Goal: Task Accomplishment & Management: Complete application form

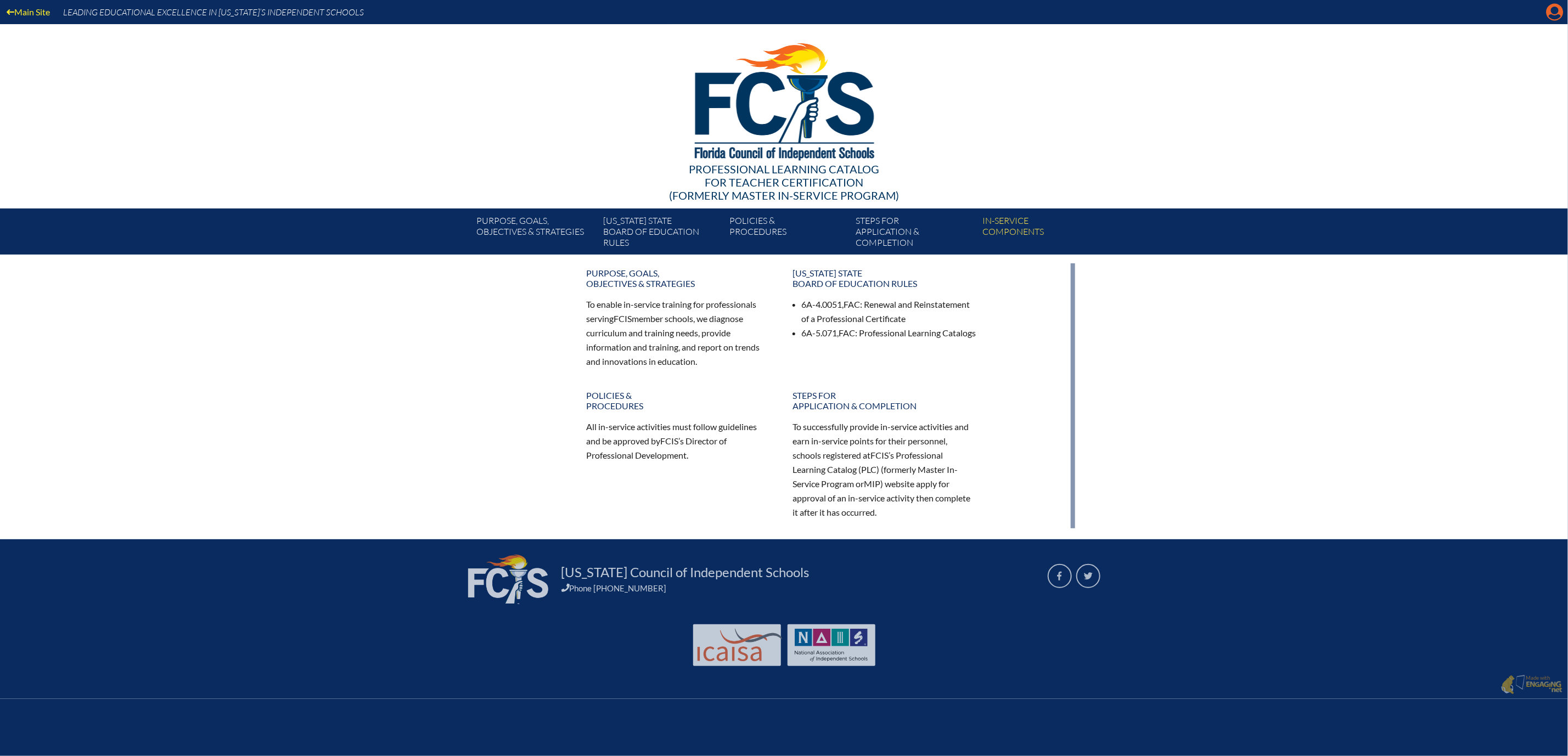
click at [1552, 14] on icon "Manage account" at bounding box center [1555, 12] width 17 height 17
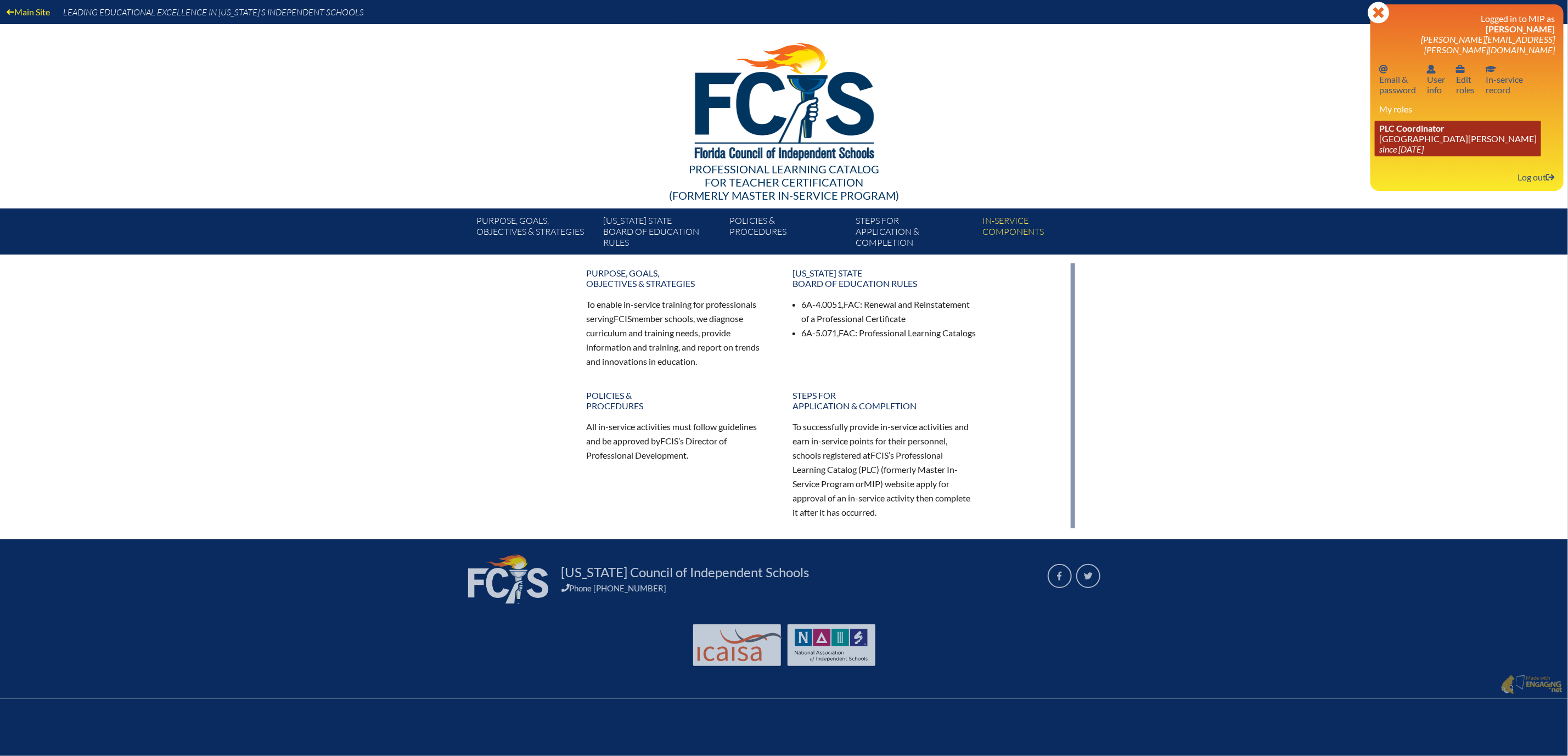
click at [1375, 157] on link "PLC Coordinator Mount Dora Christian Academy since 2024 Jun 30" at bounding box center [1458, 138] width 166 height 36
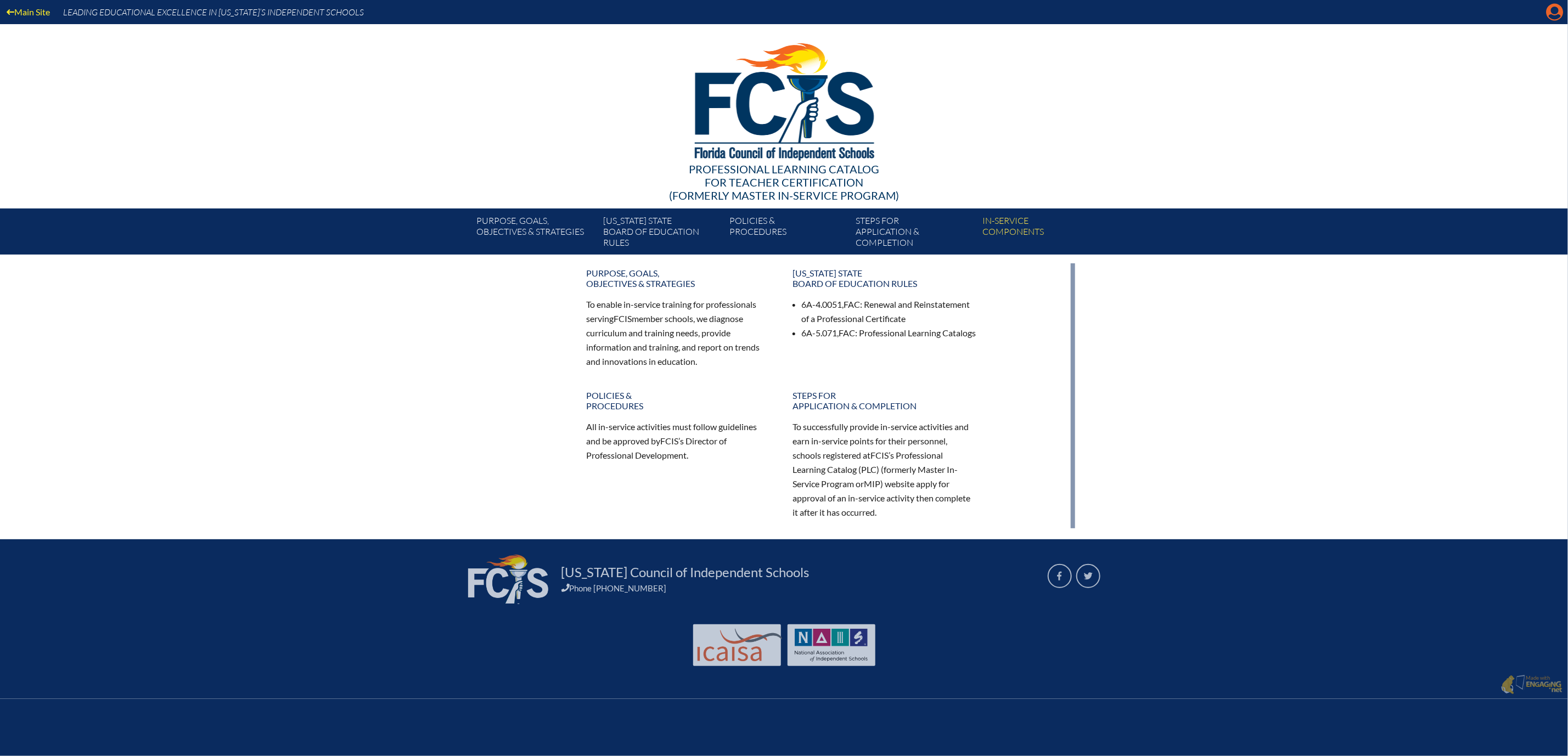
click at [1552, 13] on icon "Manage account" at bounding box center [1555, 12] width 17 height 17
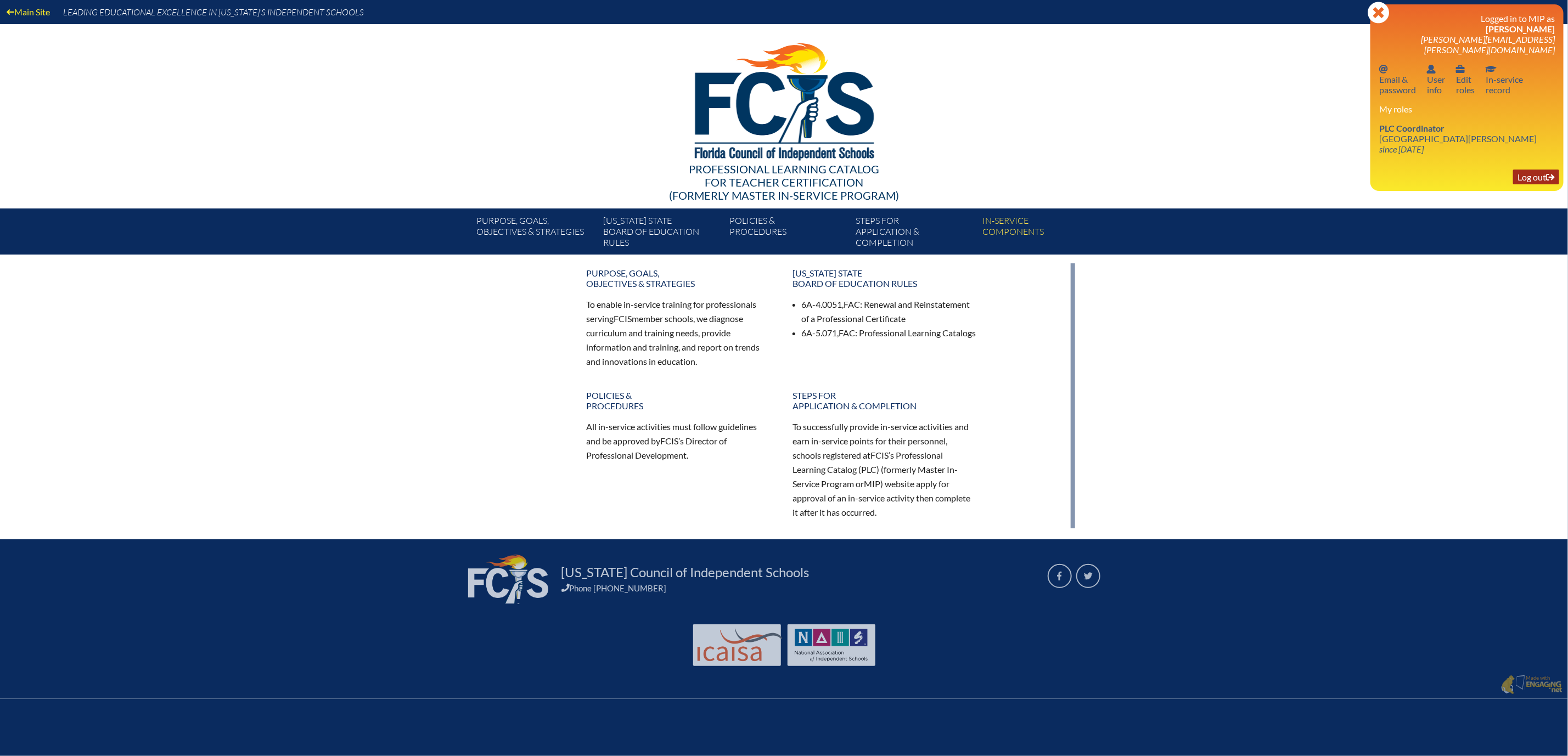
click at [1519, 184] on link "Log out Log out" at bounding box center [1536, 177] width 46 height 14
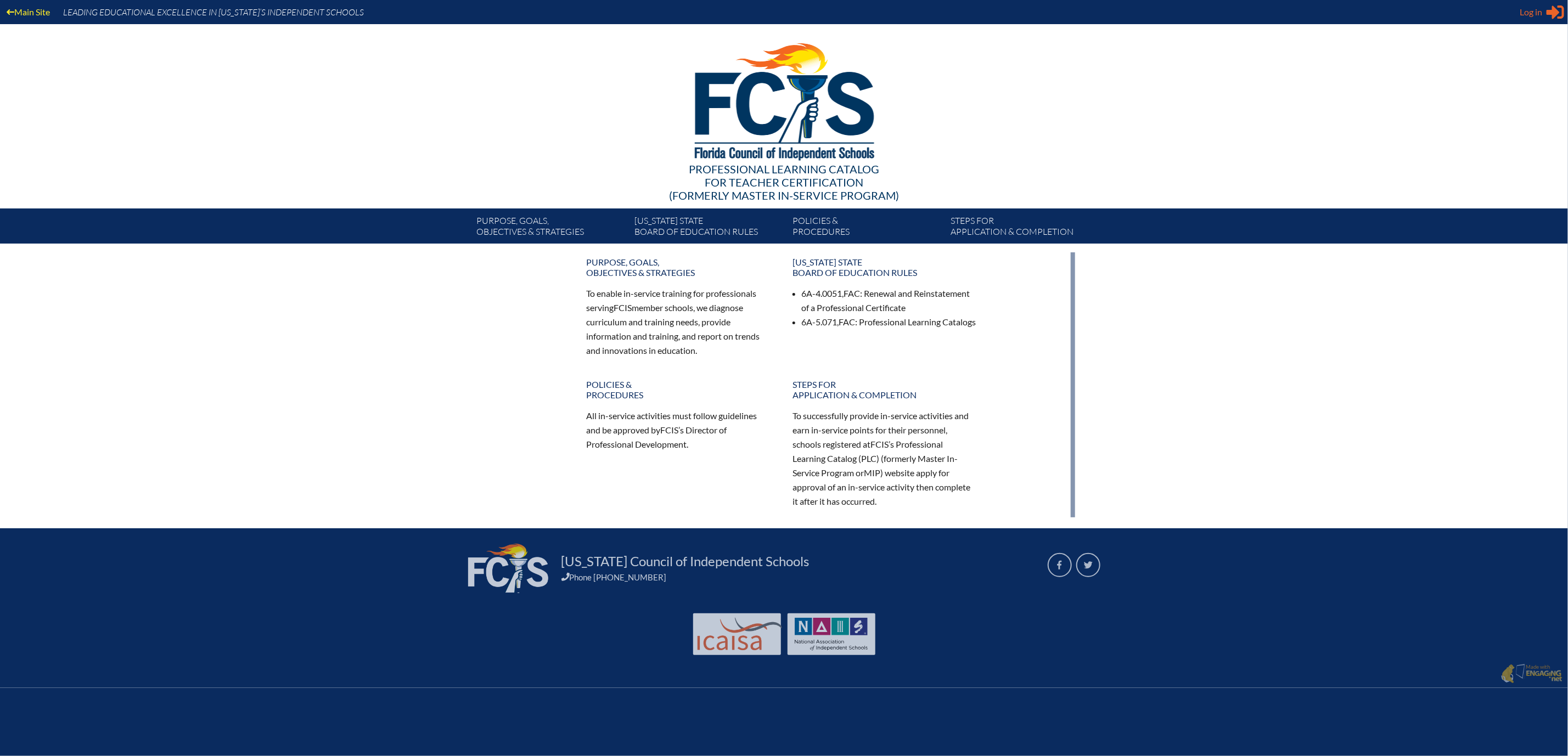
click at [1547, 13] on icon "Sign in or register" at bounding box center [1556, 12] width 17 height 17
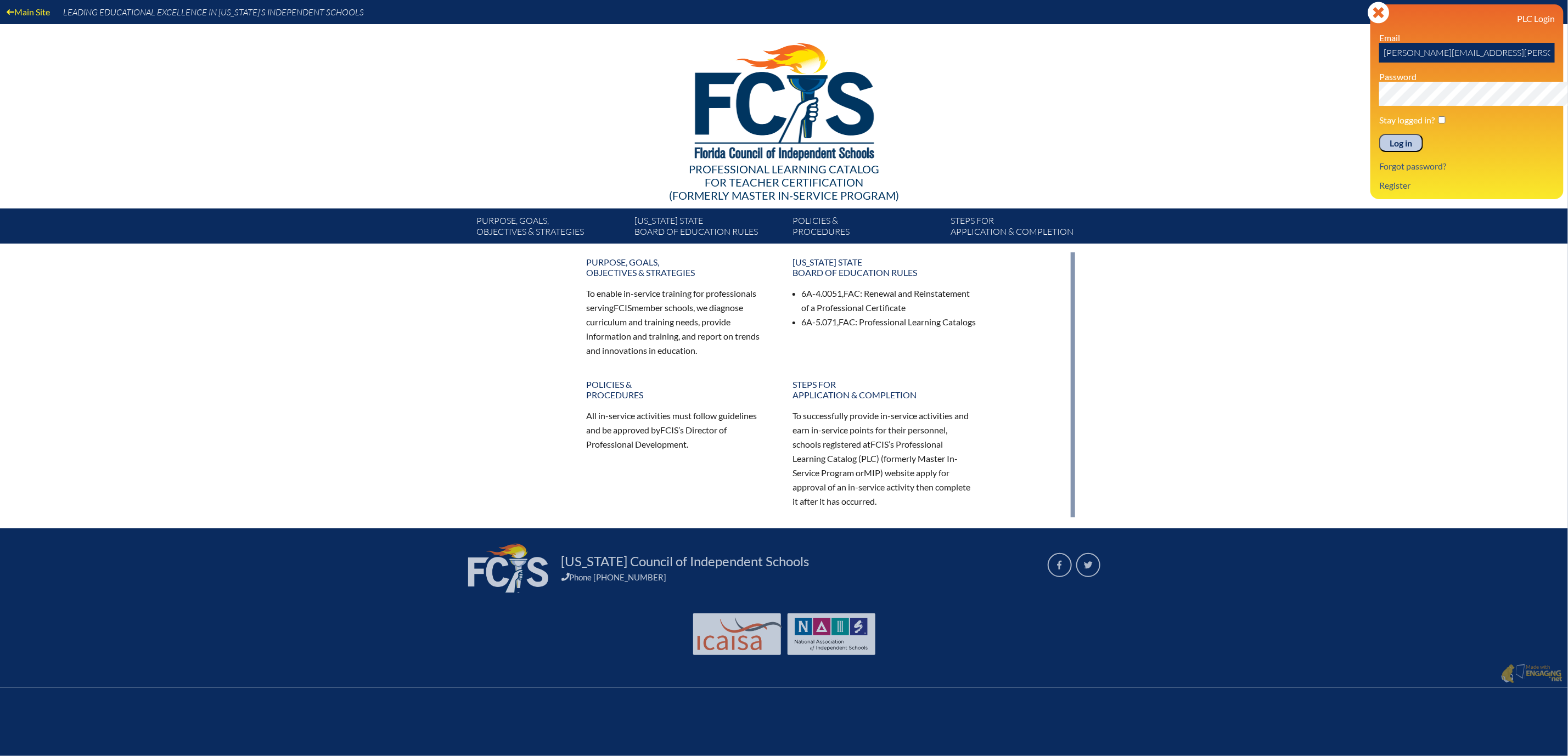
click at [1492, 62] on input "[PERSON_NAME][EMAIL_ADDRESS][PERSON_NAME][DOMAIN_NAME]" at bounding box center [1467, 53] width 176 height 20
type input "c"
type input "fcismember"
click at [1380, 153] on input "Log in" at bounding box center [1402, 142] width 44 height 18
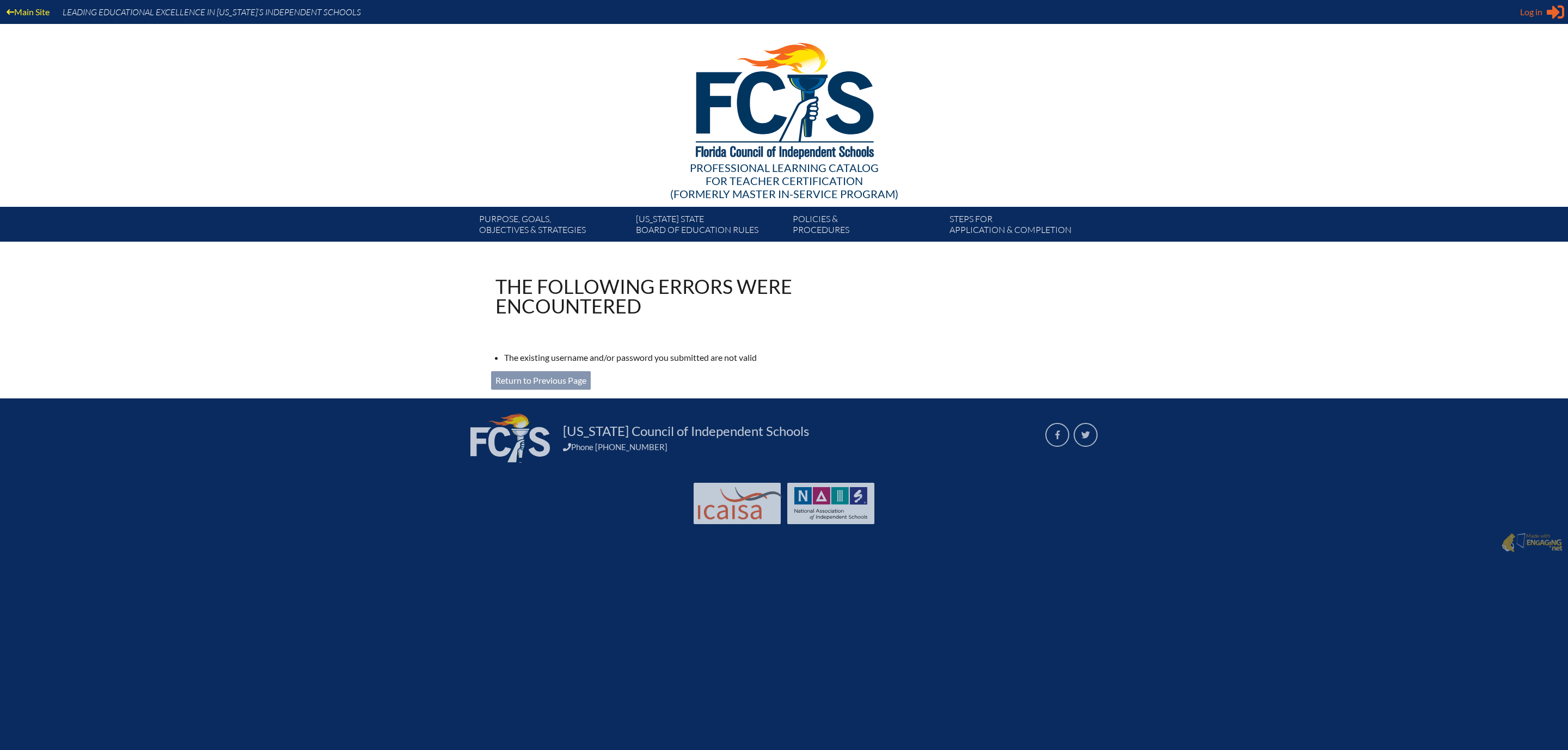
click at [1547, 17] on icon at bounding box center [1556, 12] width 17 height 13
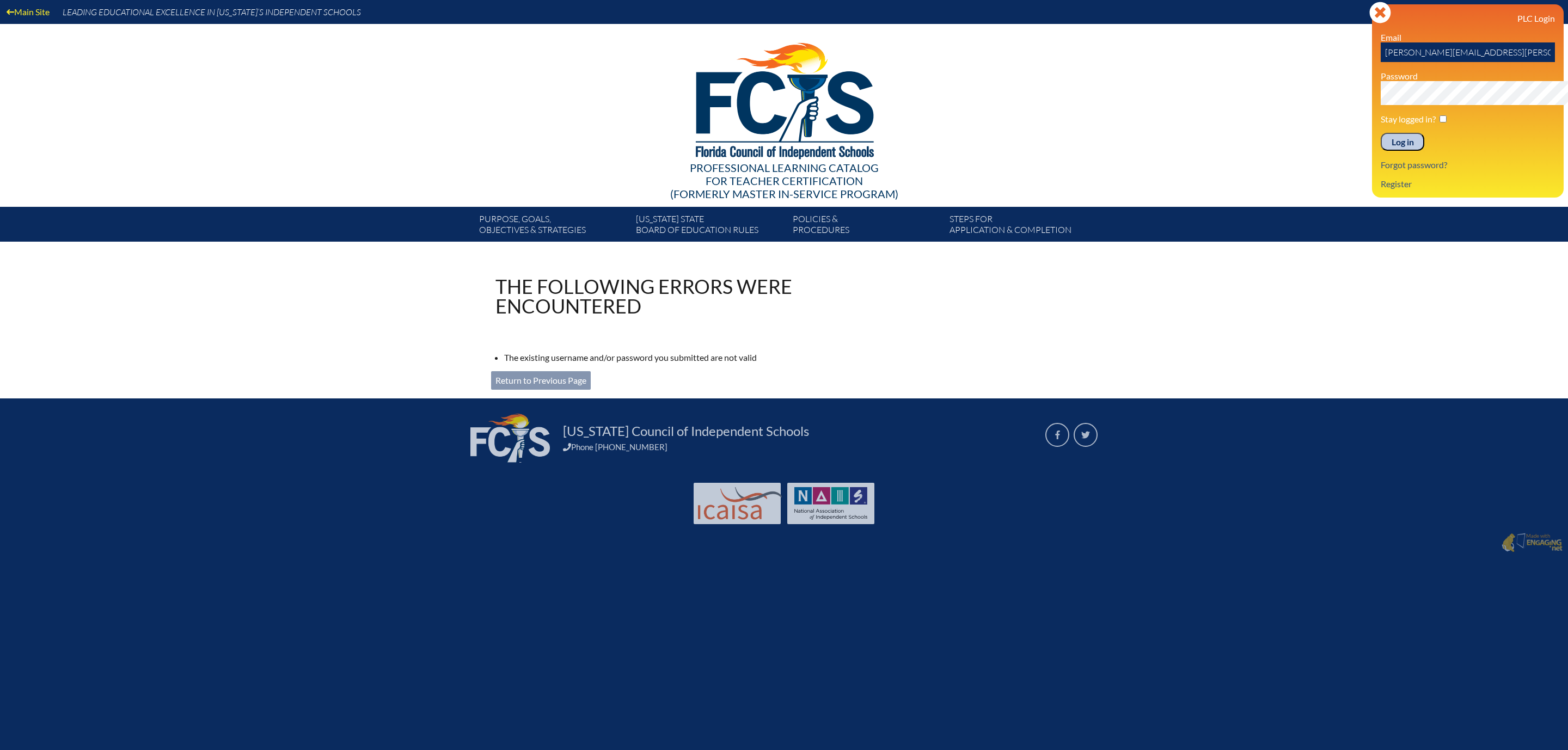
click at [1506, 62] on input "[PERSON_NAME][EMAIL_ADDRESS][PERSON_NAME][DOMAIN_NAME]" at bounding box center [1468, 52] width 174 height 20
type input "c"
type input "fcismember"
click at [1376, 192] on link "Register" at bounding box center [1396, 183] width 40 height 14
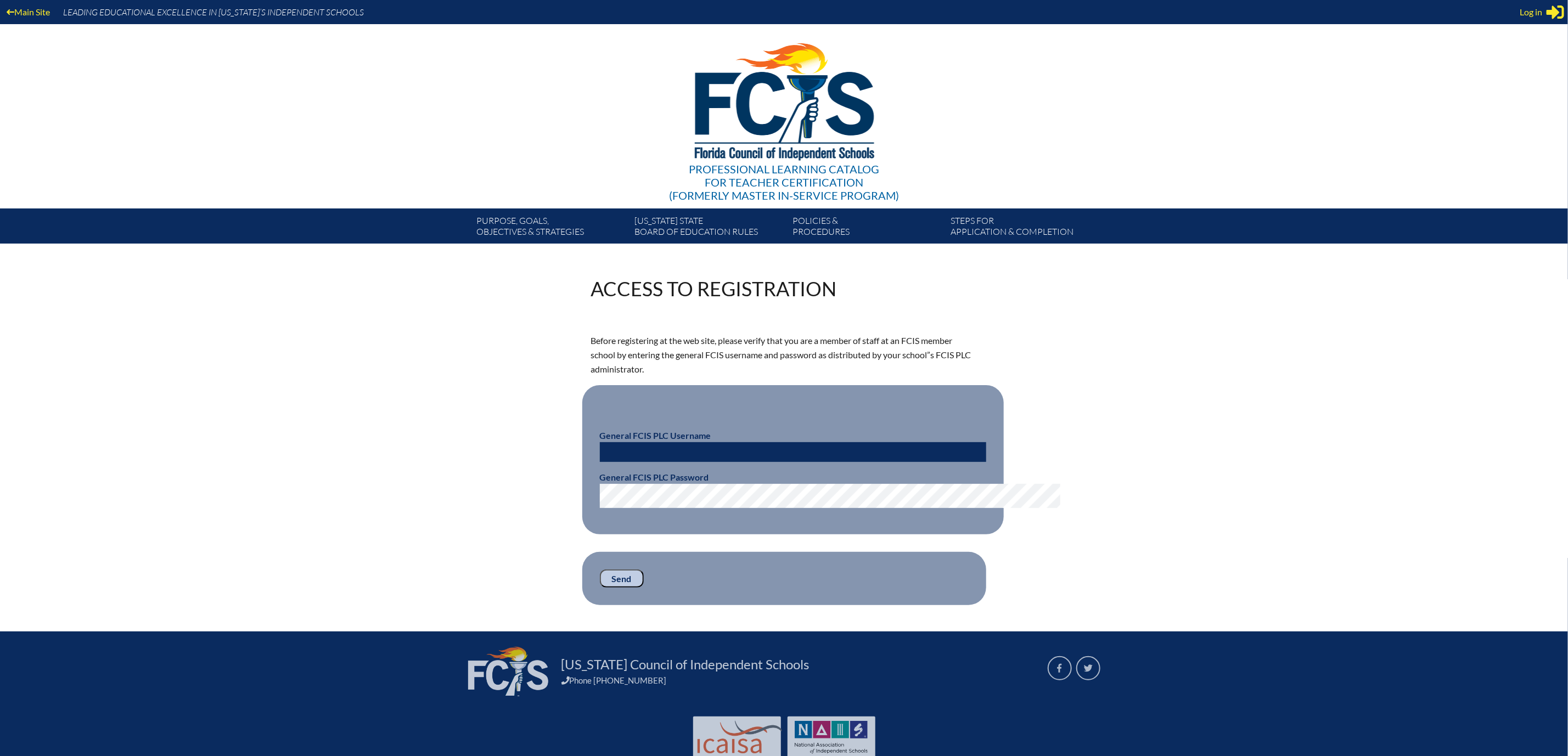
type input "[PERSON_NAME][EMAIL_ADDRESS][PERSON_NAME][DOMAIN_NAME]"
click at [758, 462] on input "[PERSON_NAME][EMAIL_ADDRESS][PERSON_NAME][DOMAIN_NAME]" at bounding box center [793, 451] width 386 height 20
type input "c"
type input "[PERSON_NAME][DOMAIN_NAME][EMAIL_ADDRESS][PERSON_NAME][DOMAIN_NAME]"
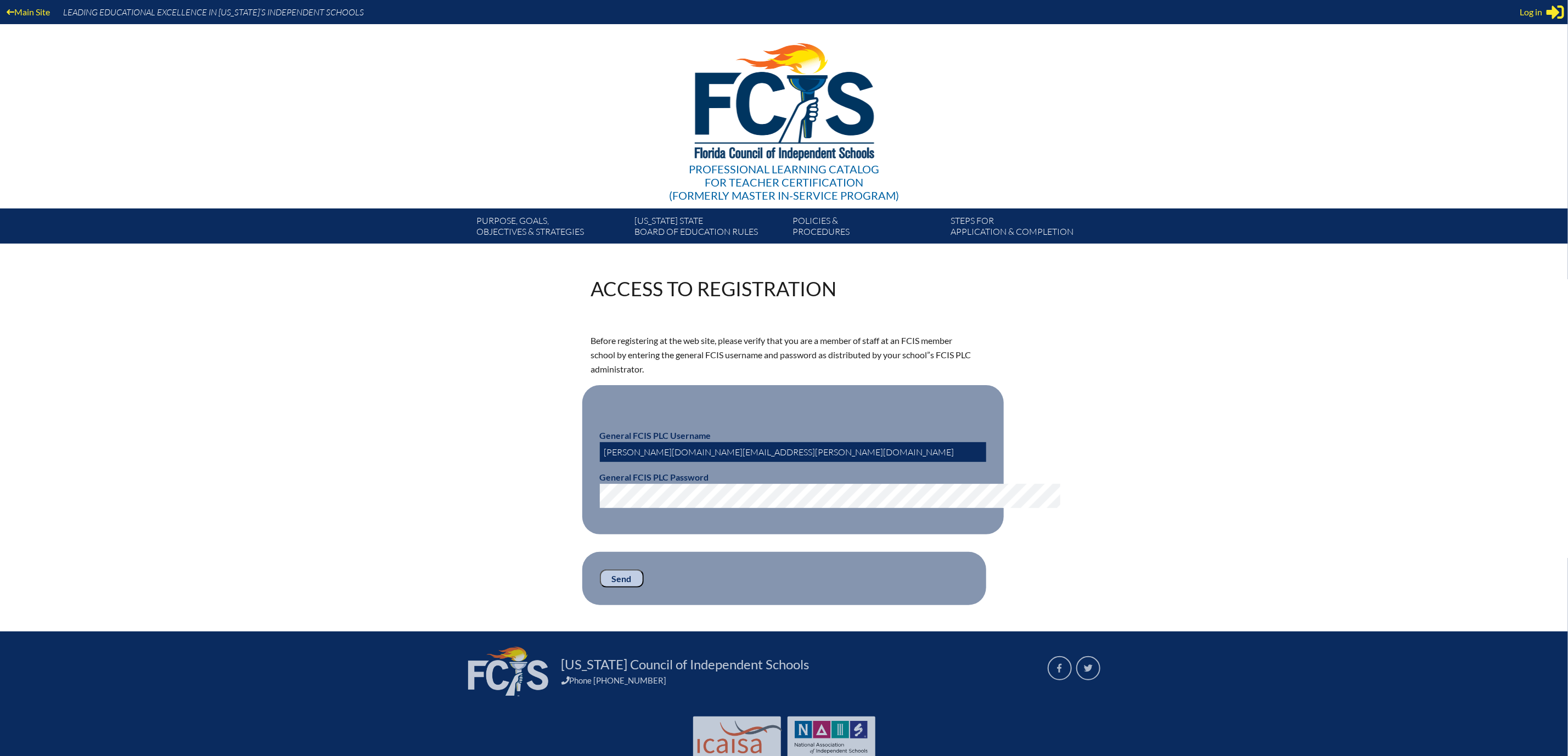
click at [1092, 565] on div "Access to Registration Before registering at the web site, please verify that y…" at bounding box center [784, 442] width 617 height 327
click at [600, 588] on input "Send" at bounding box center [622, 578] width 44 height 18
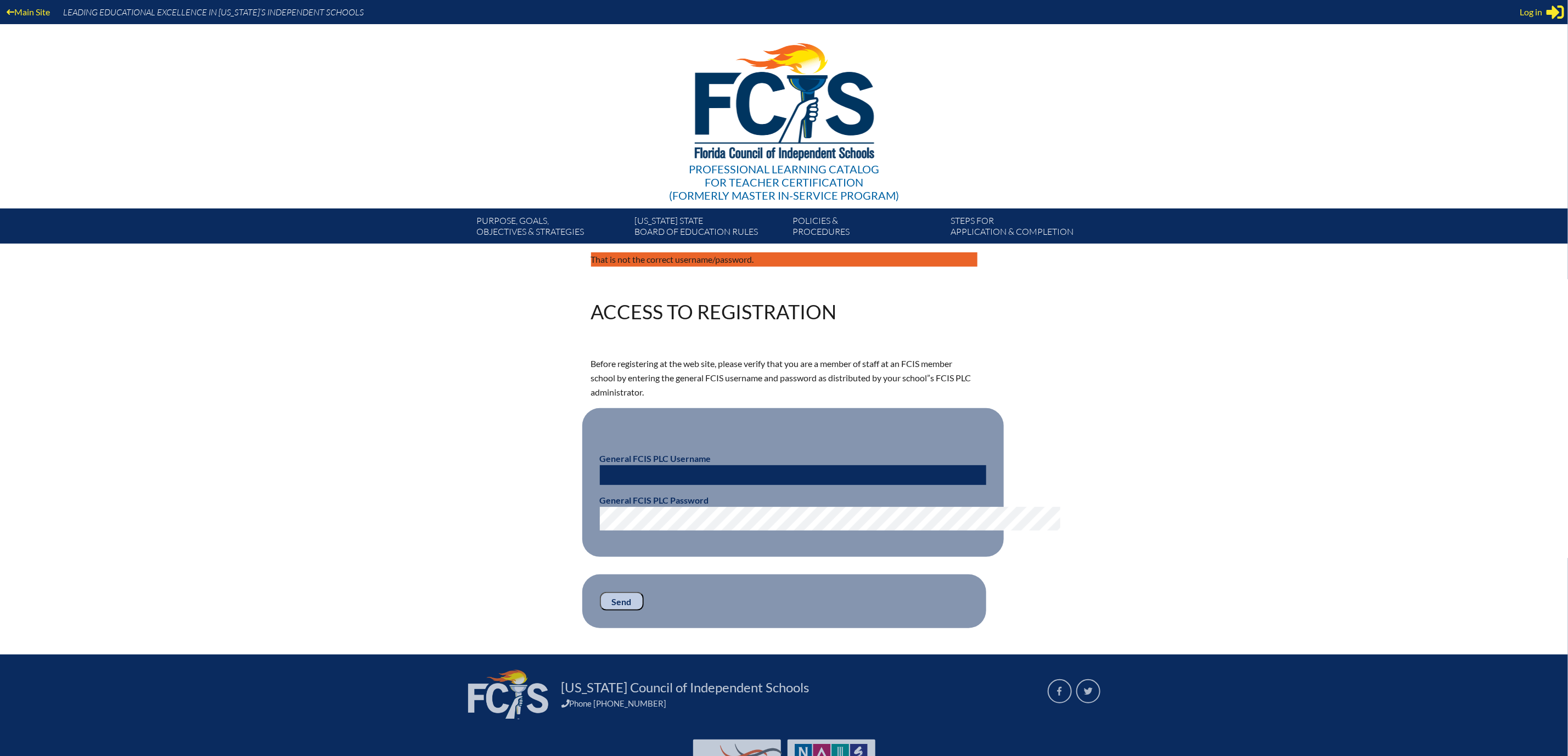
type input "cleta.horton@mdcacademy.org"
click at [713, 485] on input "cleta.horton@mdcacademy.org" at bounding box center [793, 475] width 386 height 20
type input "c"
type input "fcismember"
click at [600, 611] on input "Send" at bounding box center [622, 600] width 44 height 18
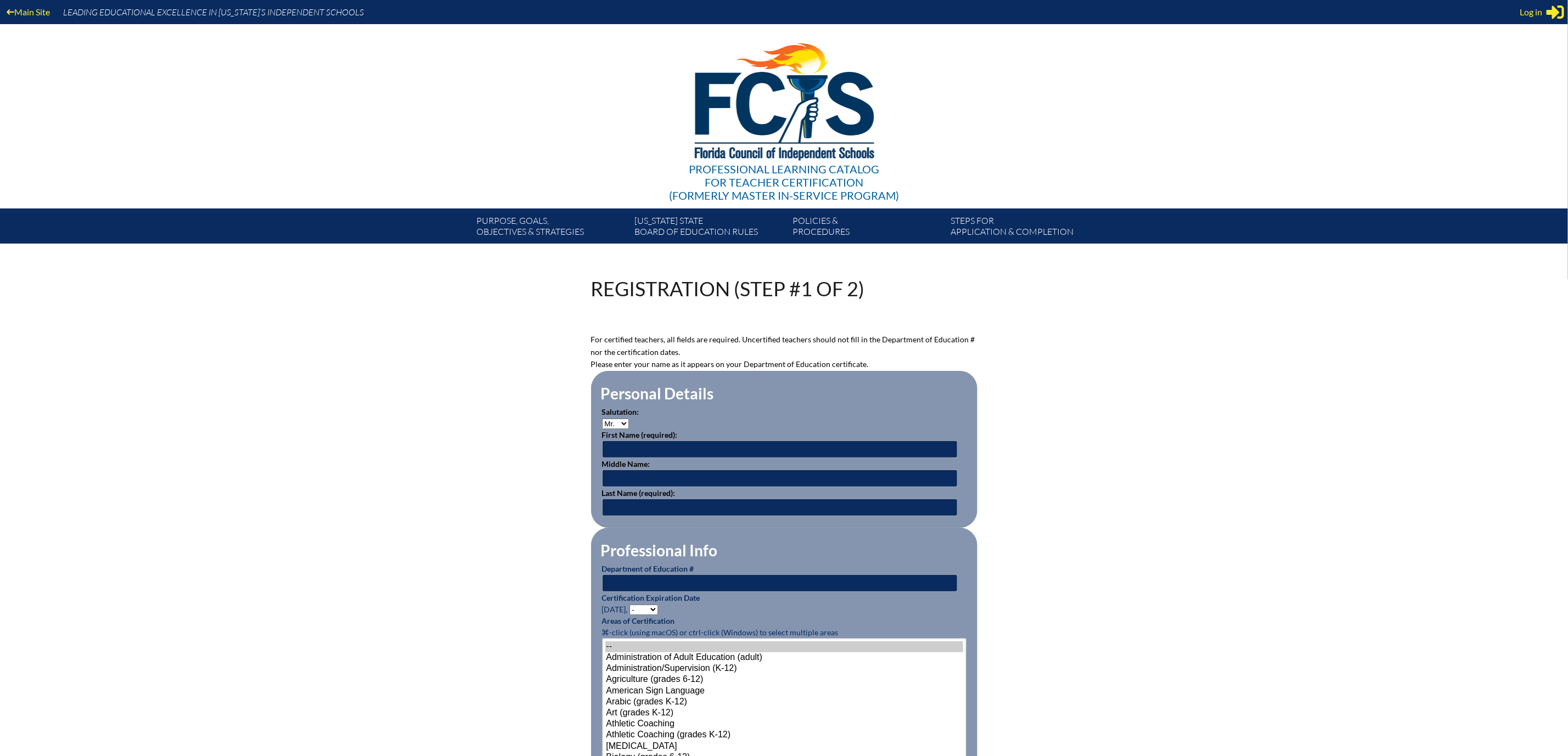
type input "cleta.horton@mdcacademy.org"
click at [602, 429] on select "Mr. Mrs. Ms. Dr. Rev." at bounding box center [616, 424] width 27 height 11
select select "Mrs."
click at [602, 429] on select "Mr. Mrs. Ms. Dr. Rev." at bounding box center [616, 424] width 27 height 11
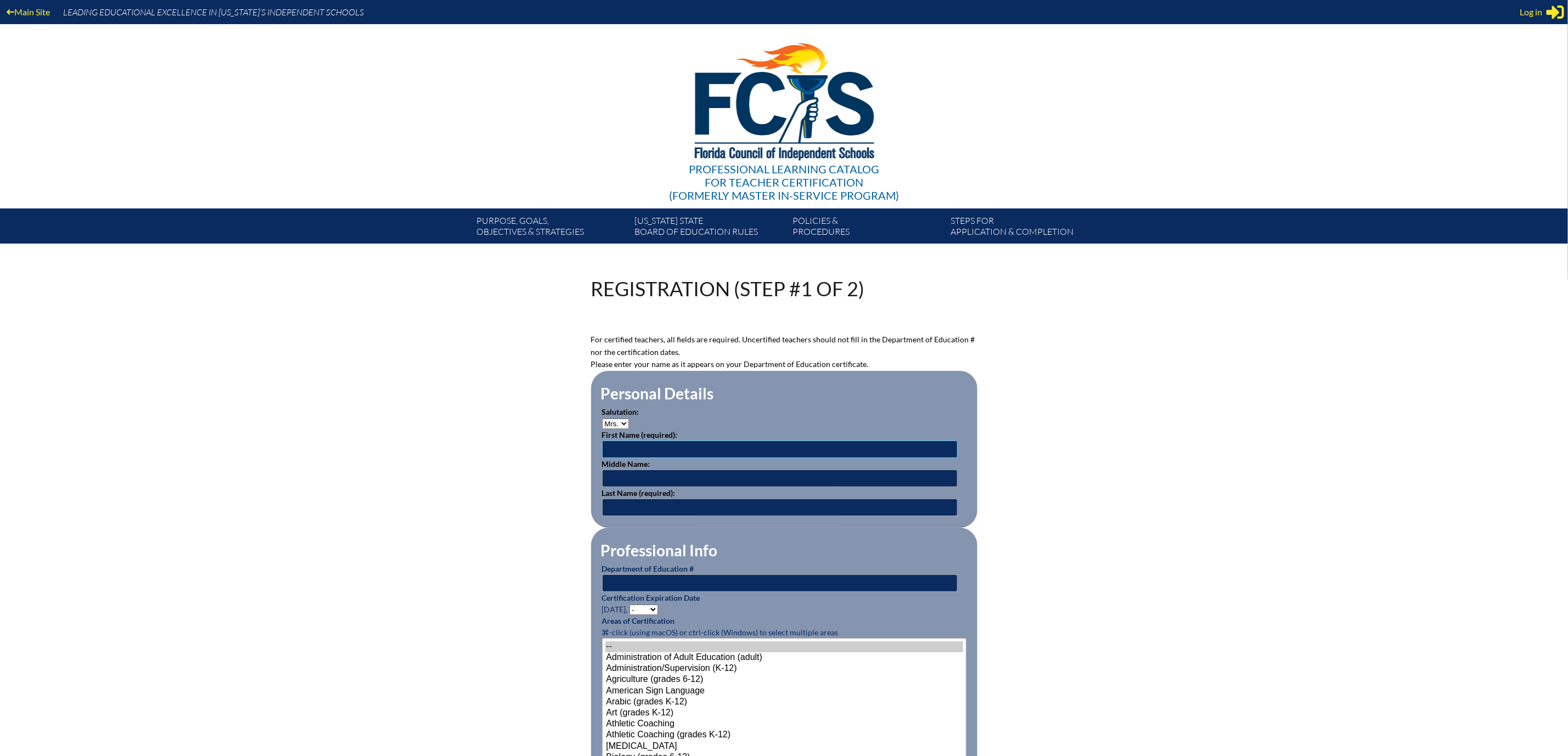
click at [602, 458] on input "text" at bounding box center [780, 450] width 355 height 17
type input "Jenna"
click at [602, 517] on input "text" at bounding box center [780, 507] width 355 height 17
type input "Schwarz"
click at [664, 592] on input "text" at bounding box center [780, 583] width 355 height 17
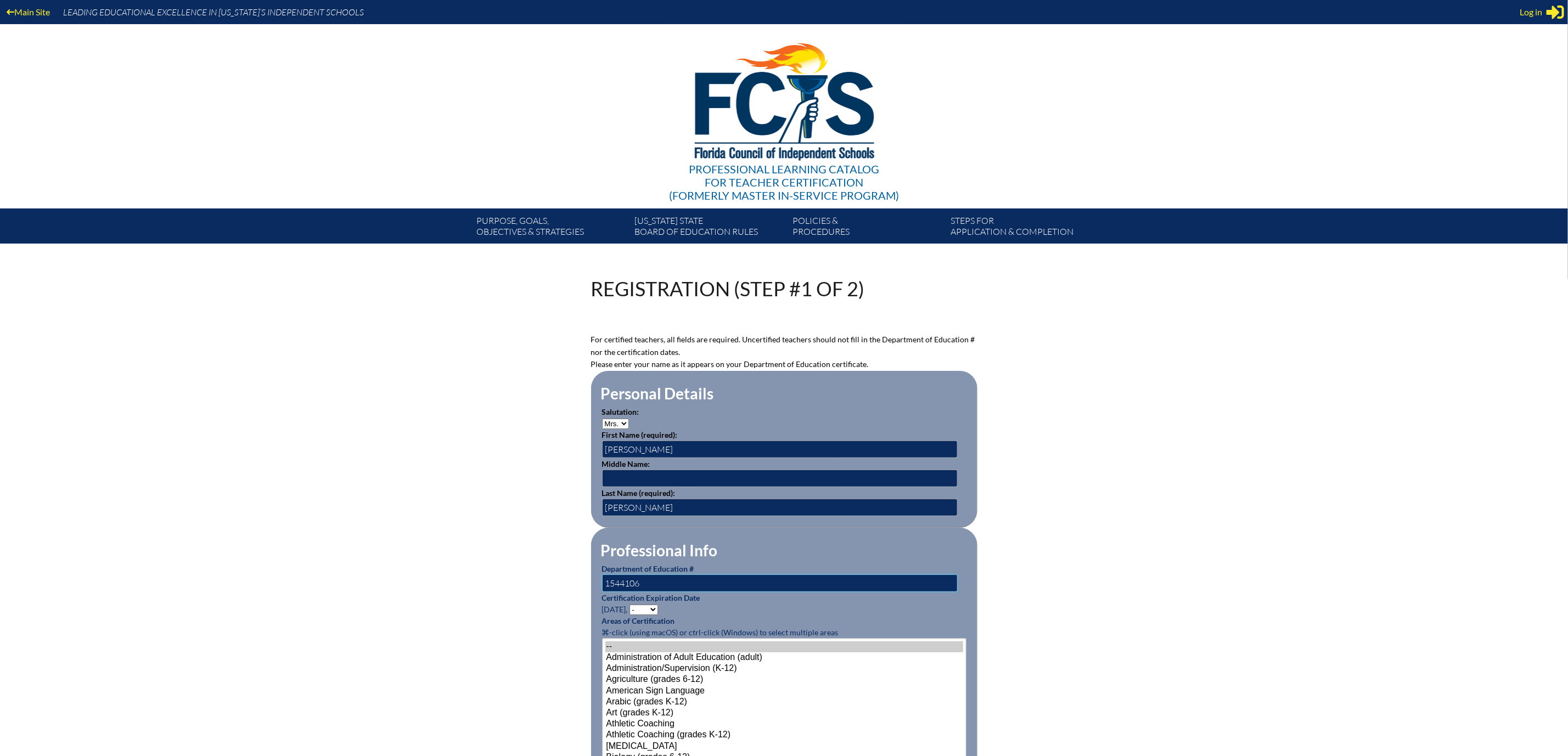
type input "1544106"
click at [629, 615] on select "- 2031 2030 2029 2028 2027 2026 2025 2024 2023 2022 2021 2020 2019 2018 2017 20…" at bounding box center [644, 610] width 29 height 11
select select "2030"
click at [629, 615] on select "- 2031 2030 2029 2028 2027 2026 2025 2024 2023 2022 2021 2020 2019 2018 2017 20…" at bounding box center [644, 610] width 29 height 11
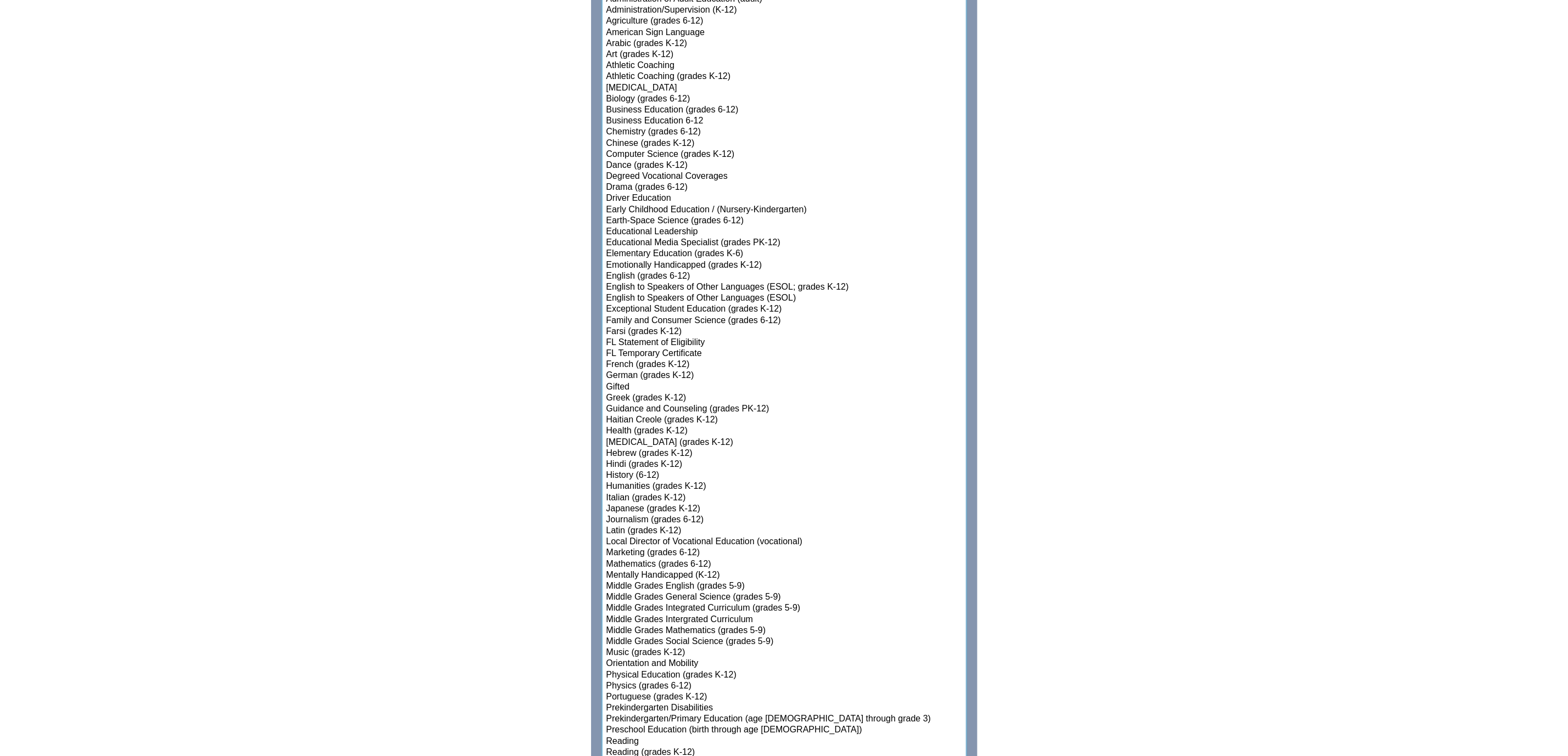
scroll to position [692, 0]
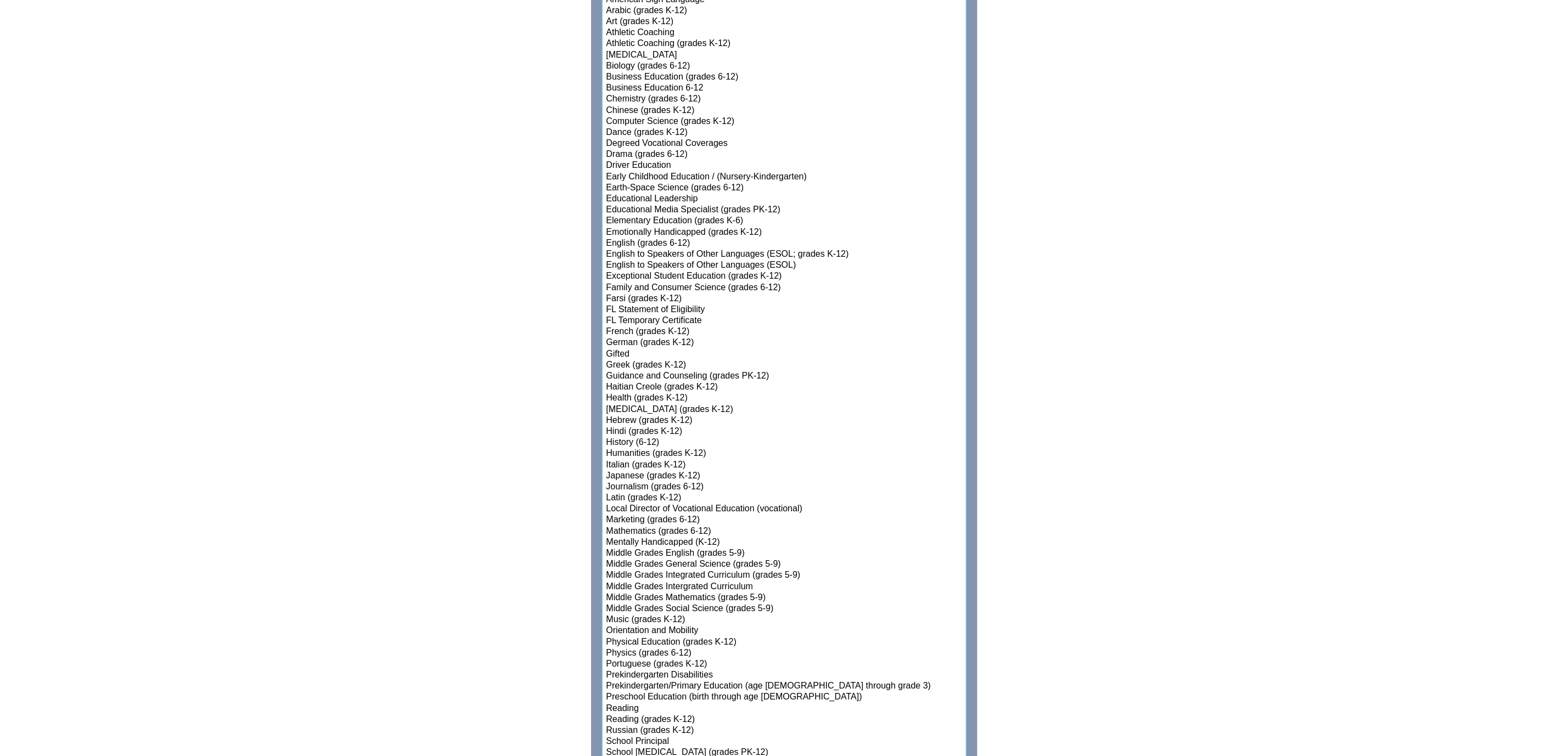
select select"]"] "15156"
click at [636, 705] on select"]"] "-- Administration of Adult Education (adult) Administration/Supervision (K-12) …" at bounding box center [784, 410] width 364 height 926
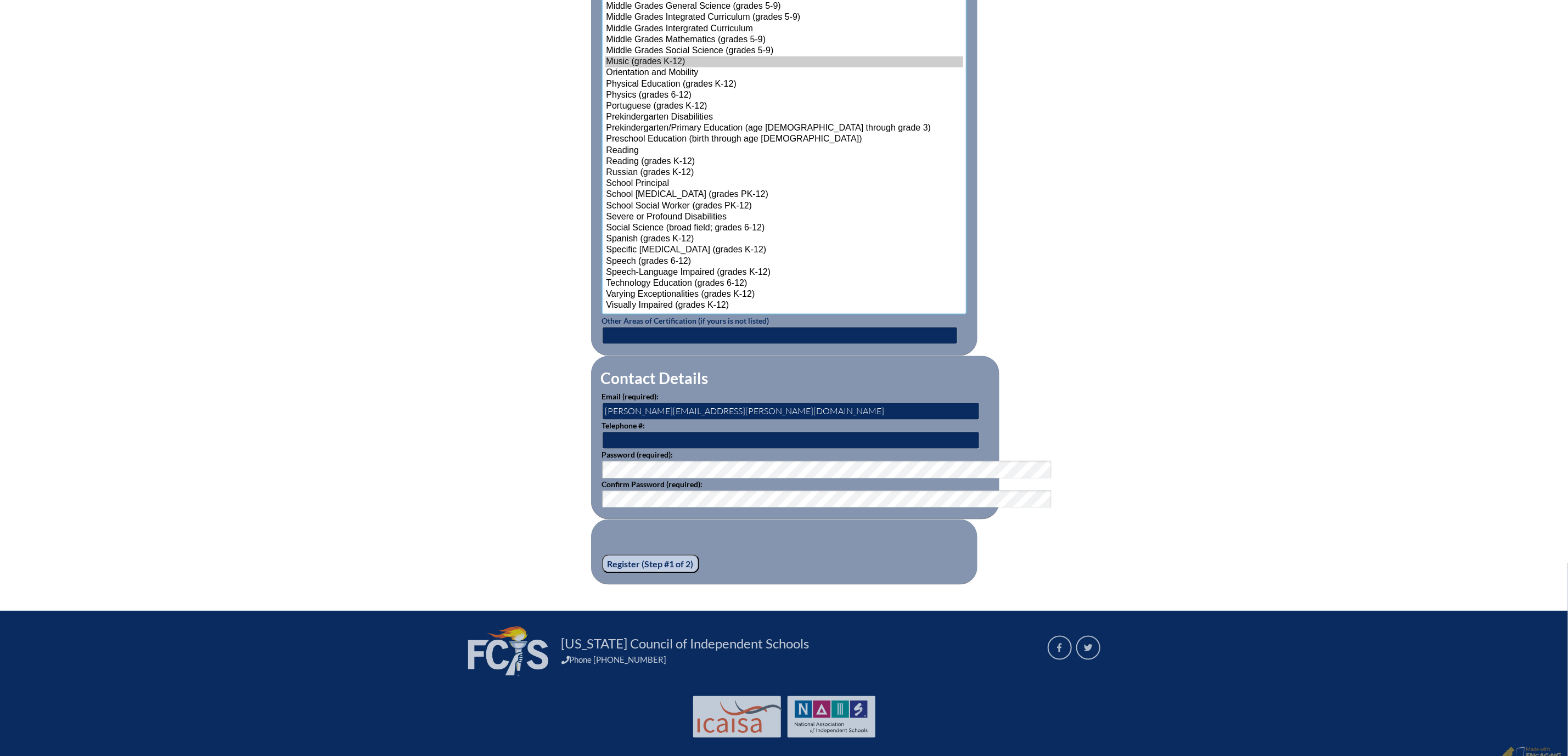
scroll to position [1268, 0]
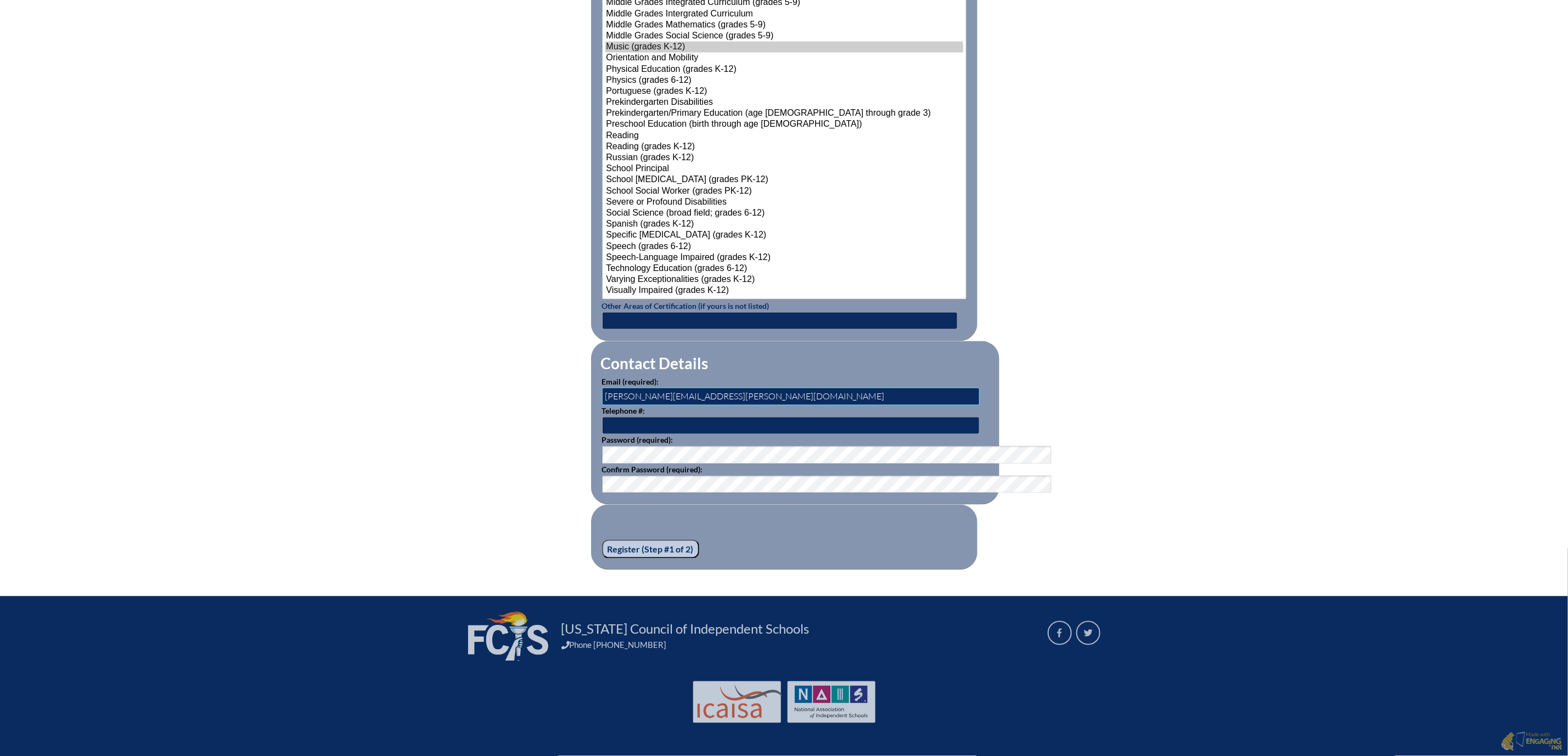
click at [602, 405] on input "[PERSON_NAME][EMAIL_ADDRESS][PERSON_NAME][DOMAIN_NAME]" at bounding box center [791, 397] width 378 height 17
type input "jenna.schwarz@mdcacademy.org"
click at [625, 559] on input "Register (Step #1 of 2)" at bounding box center [650, 549] width 97 height 18
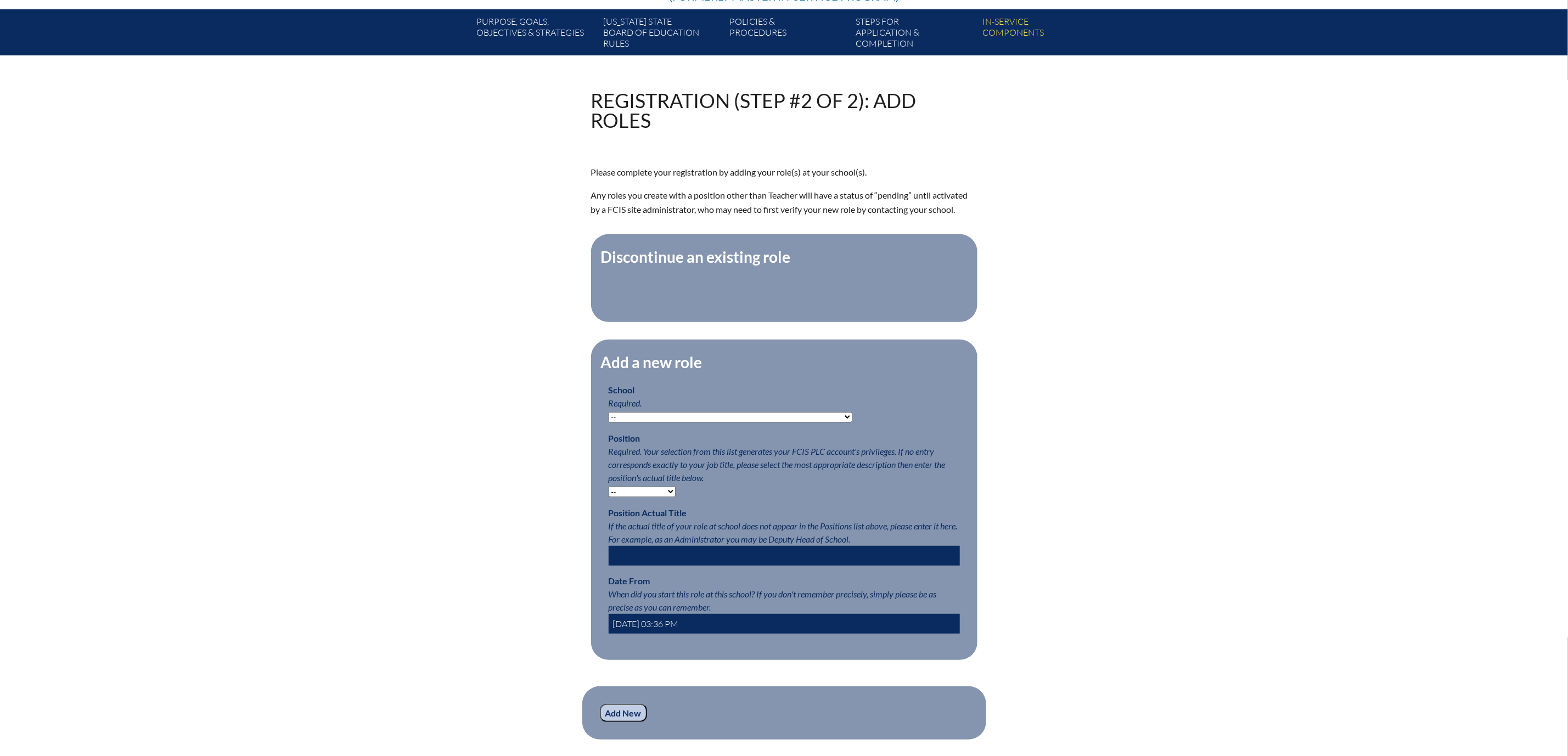
scroll to position [329, 0]
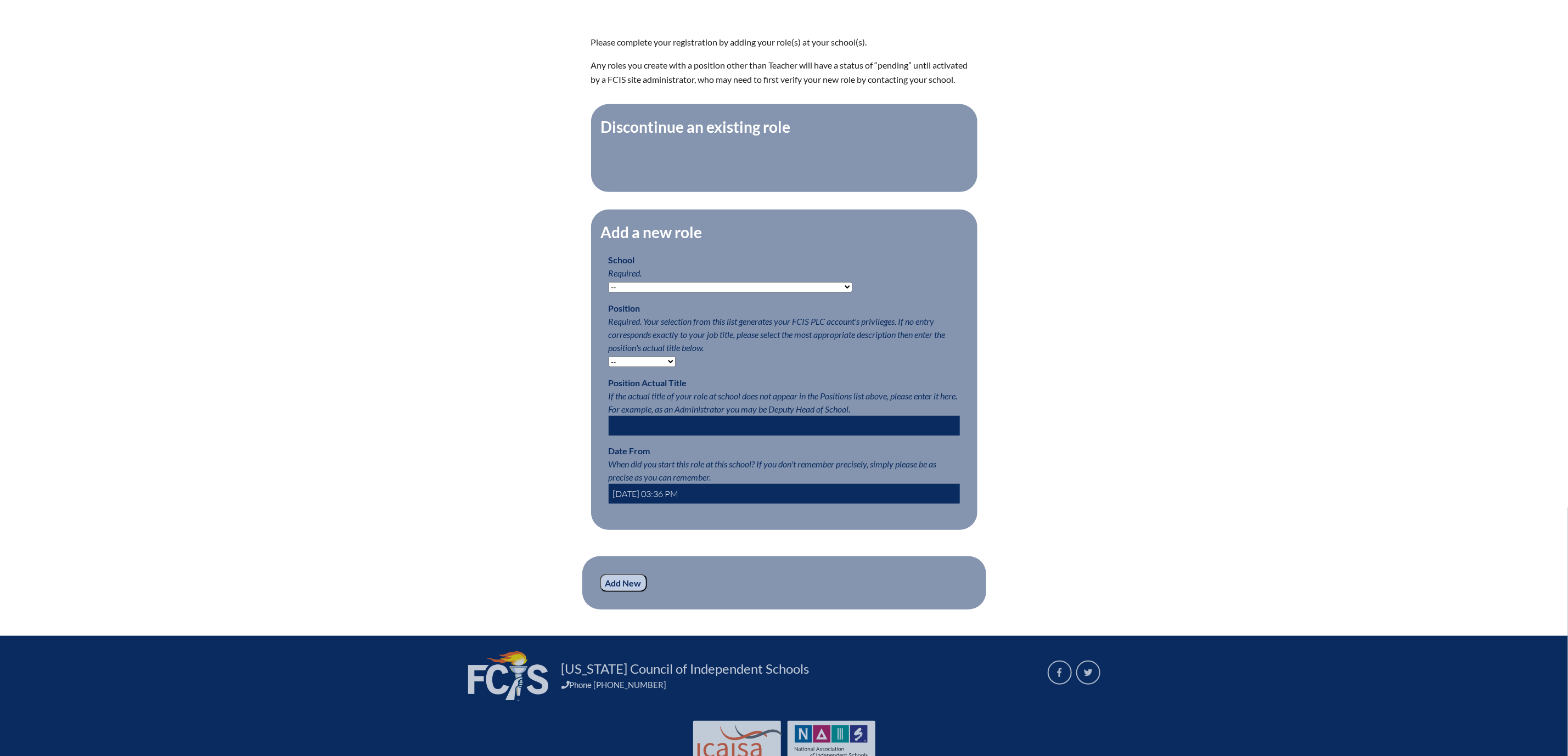
click at [799, 292] on select "-- [MEDICAL_DATA] Inspired Academy Academy at [GEOGRAPHIC_DATA] Academy at the …" at bounding box center [731, 287] width 244 height 11
select select "204269"
click at [609, 292] on select "-- Autism Inspired Academy Academy at Ocean Reef Academy at the Lakes Academy P…" at bounding box center [731, 287] width 244 height 11
click at [648, 367] on select "-- Teacher PLC Coordinator Head of School Administrator" at bounding box center [643, 361] width 67 height 11
select select "15563"
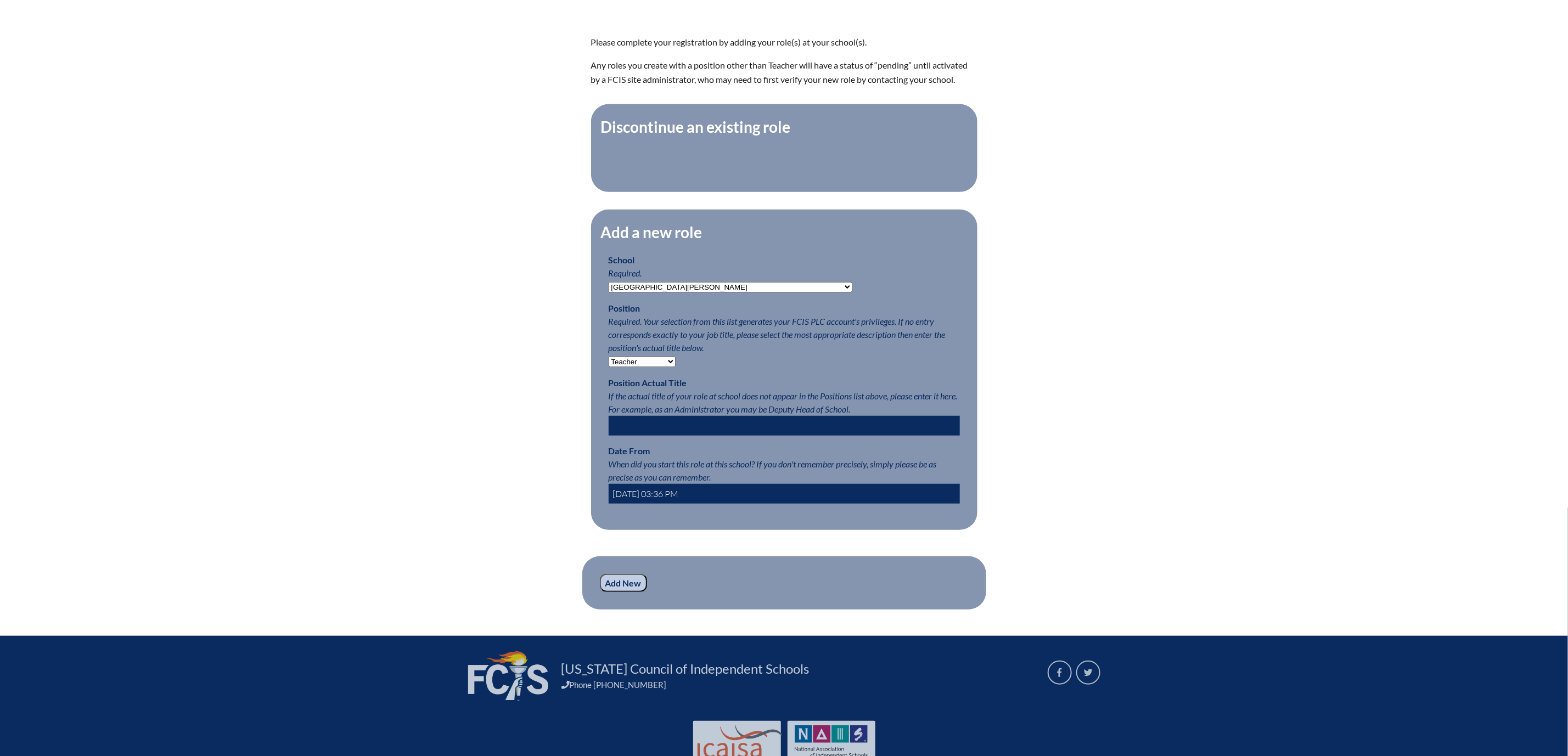
click at [609, 367] on select "-- Teacher PLC Coordinator Head of School Administrator" at bounding box center [643, 361] width 67 height 11
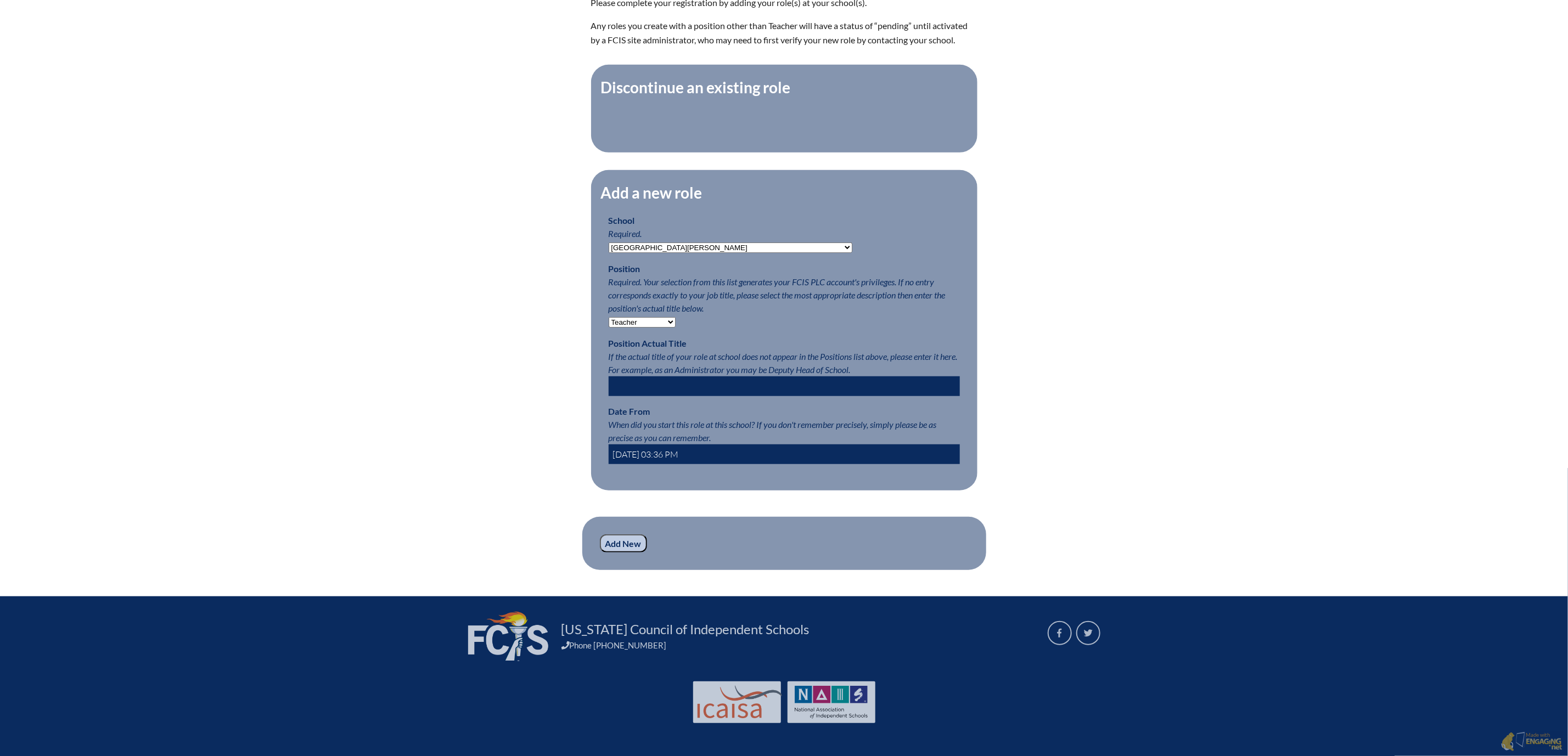
scroll to position [411, 0]
click at [626, 464] on input "2025-10-09 03:36 PM" at bounding box center [785, 454] width 352 height 20
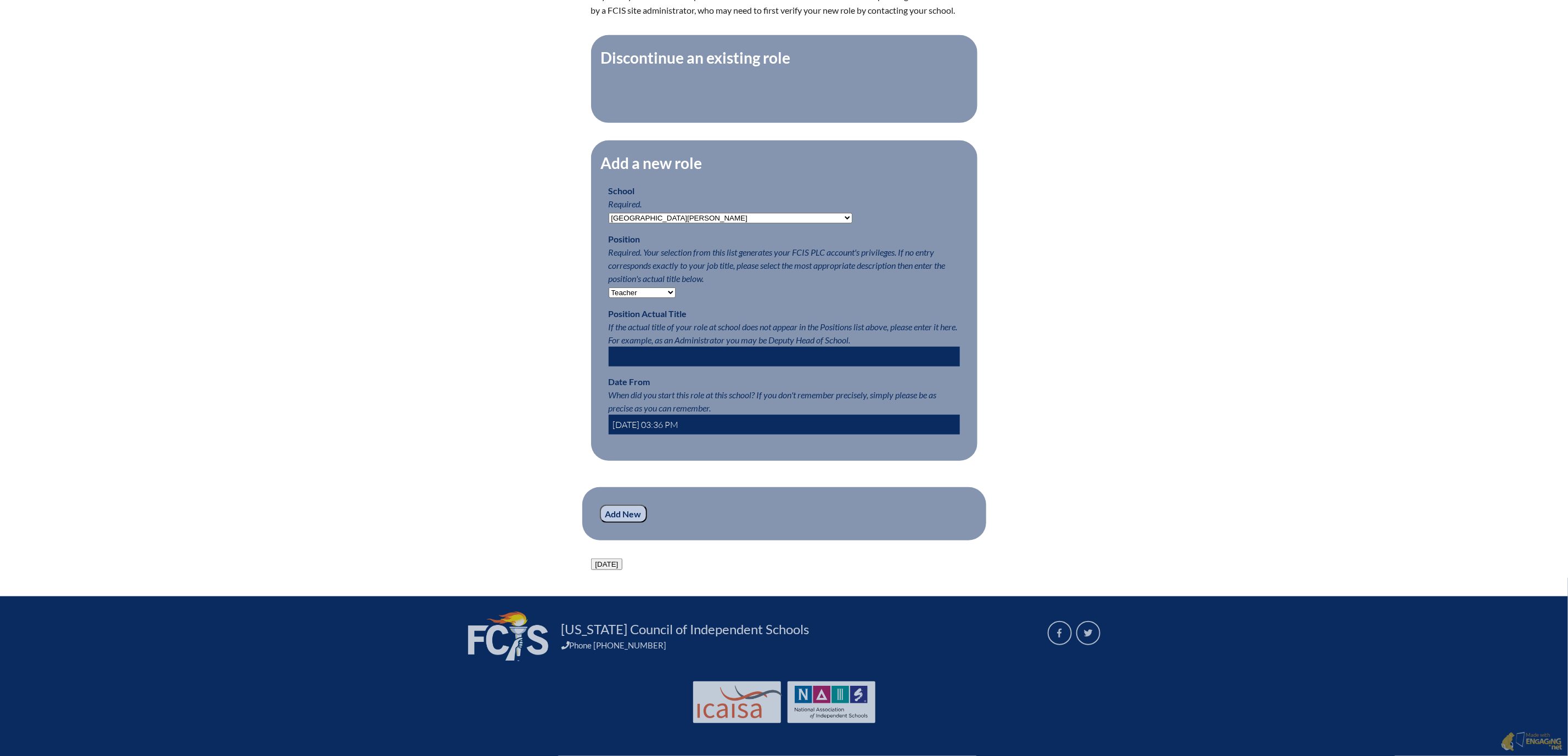
click at [613, 434] on input "2025-10-07 03:36 PM" at bounding box center [785, 425] width 352 height 20
type input "2025-31-07 03:36 PM"
click at [600, 524] on input "Add New" at bounding box center [623, 514] width 47 height 18
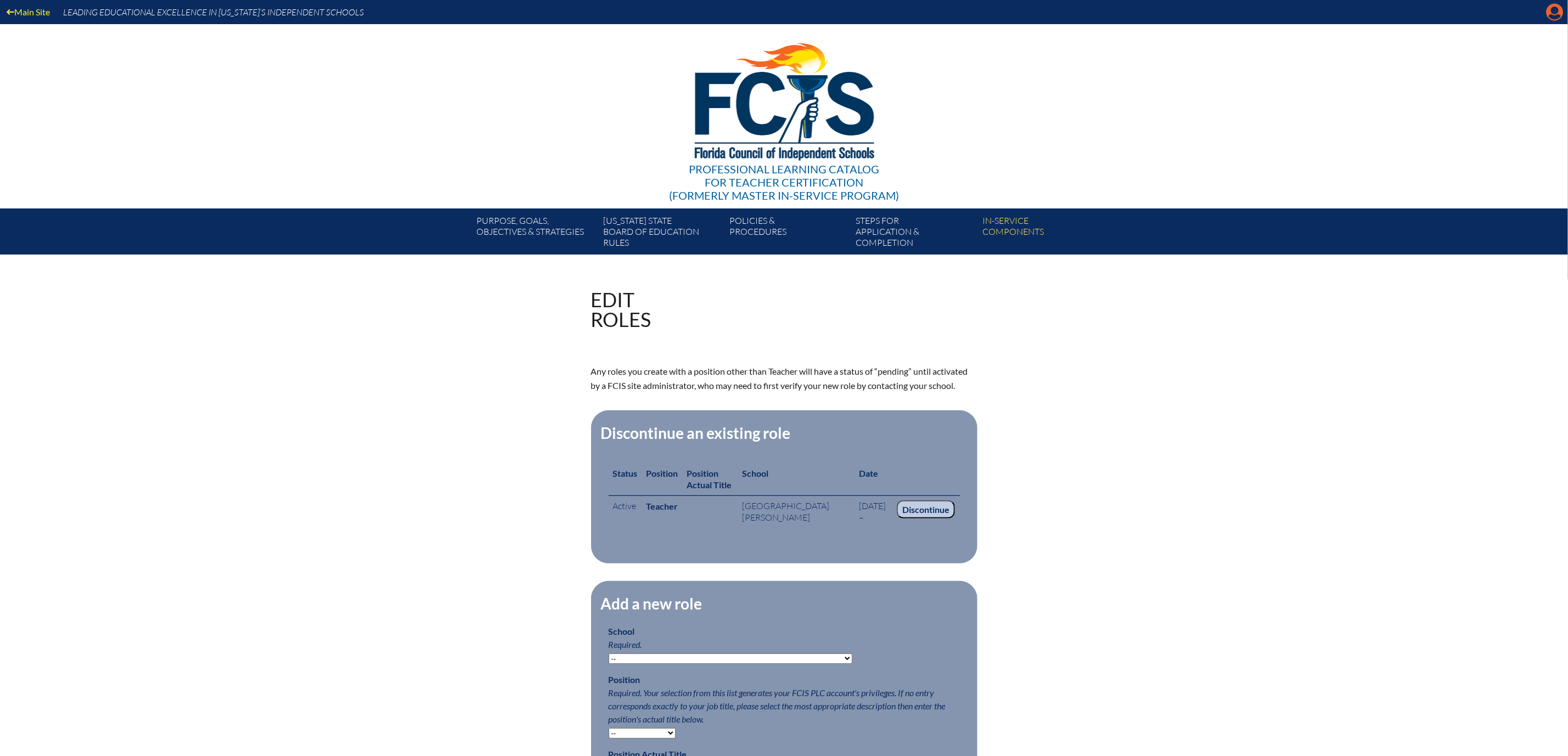
click at [1551, 12] on icon "Manage account" at bounding box center [1555, 12] width 17 height 17
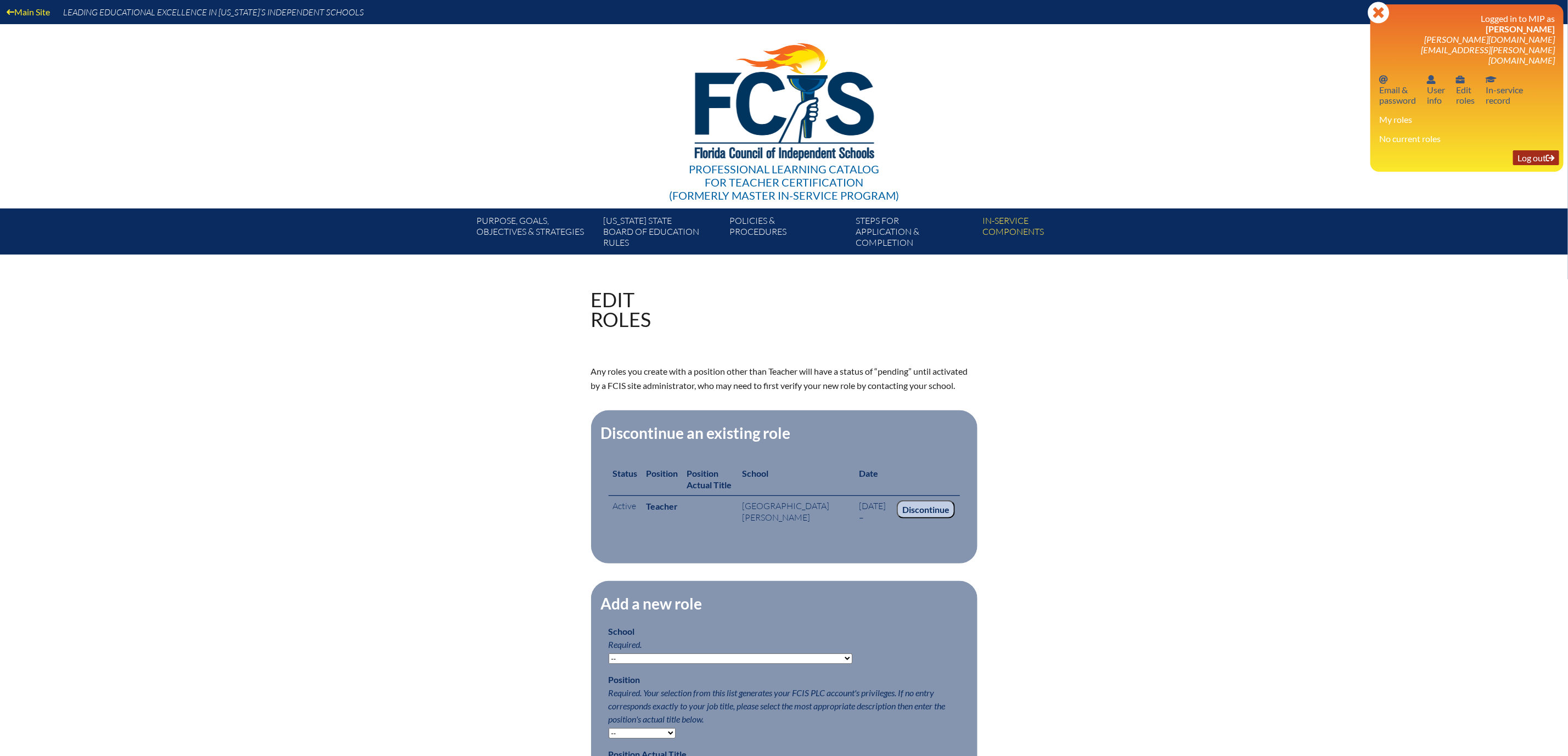
click at [1519, 165] on link "Log out Log out" at bounding box center [1536, 158] width 46 height 14
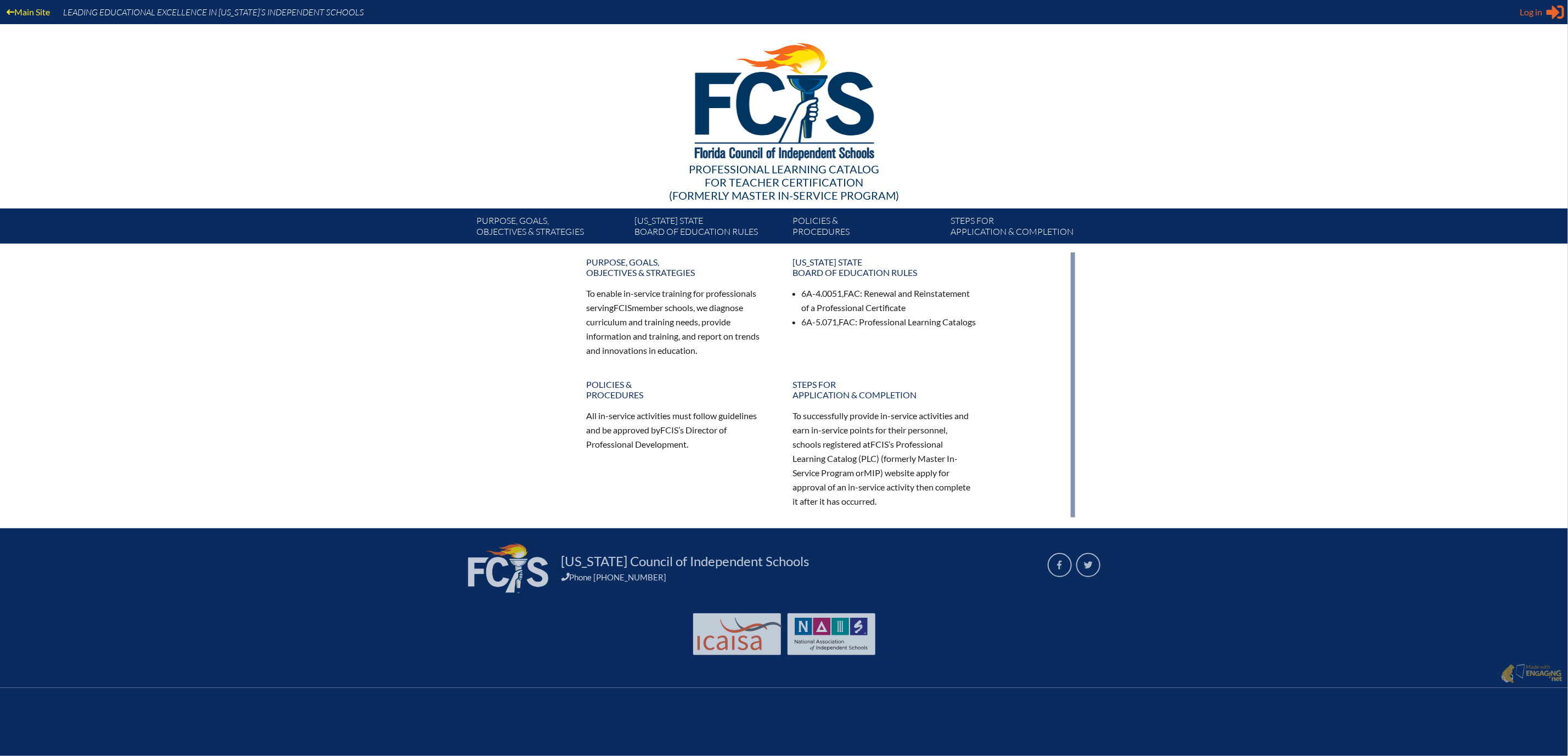
type input "[PERSON_NAME][EMAIL_ADDRESS][PERSON_NAME][DOMAIN_NAME]"
click at [1551, 13] on icon at bounding box center [1556, 12] width 17 height 13
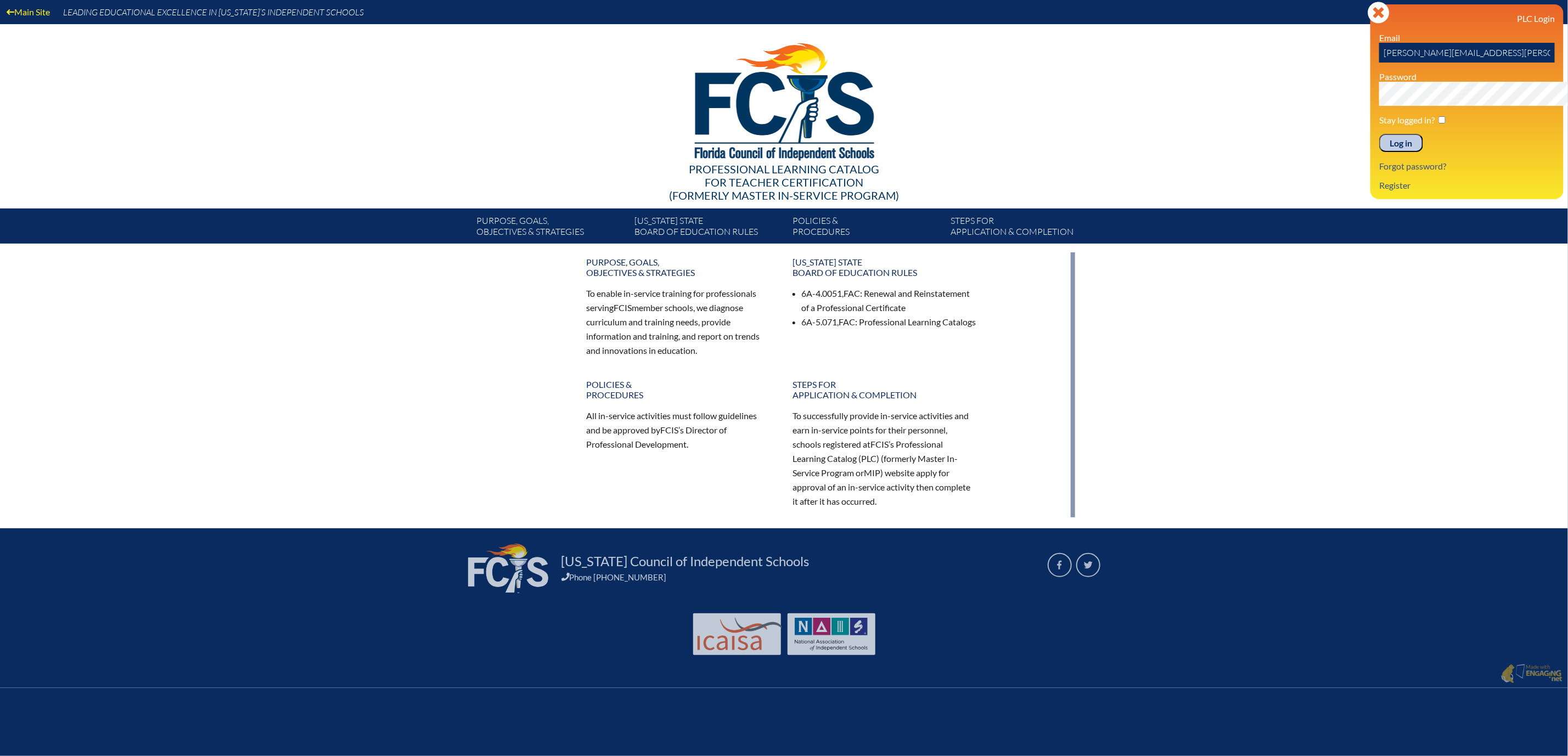
click at [1380, 153] on input "Log in" at bounding box center [1402, 142] width 44 height 18
